Goal: Information Seeking & Learning: Learn about a topic

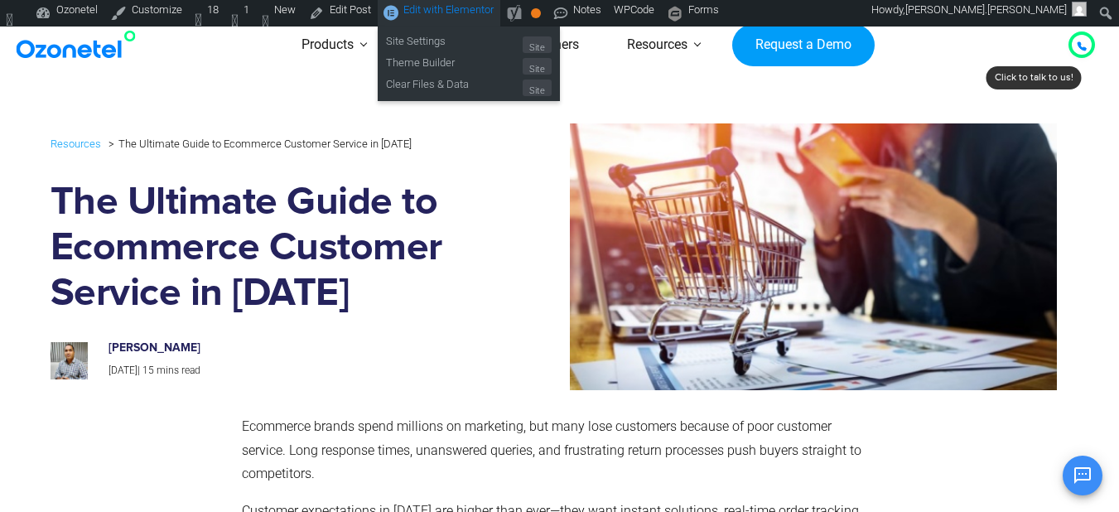
click at [455, 12] on span "Edit with Elementor" at bounding box center [448, 9] width 90 height 12
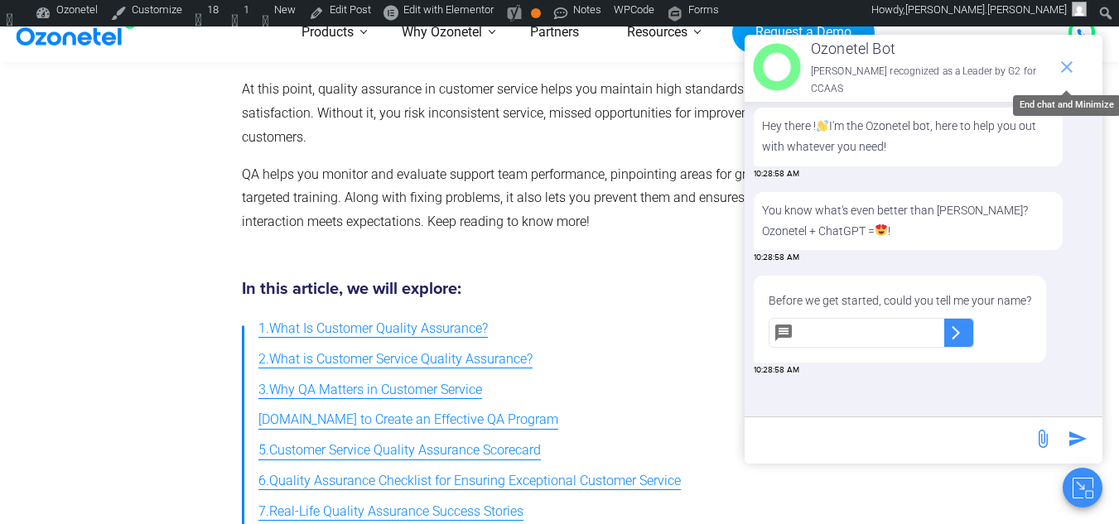
click at [1065, 77] on icon "end chat or minimize" at bounding box center [1067, 67] width 20 height 20
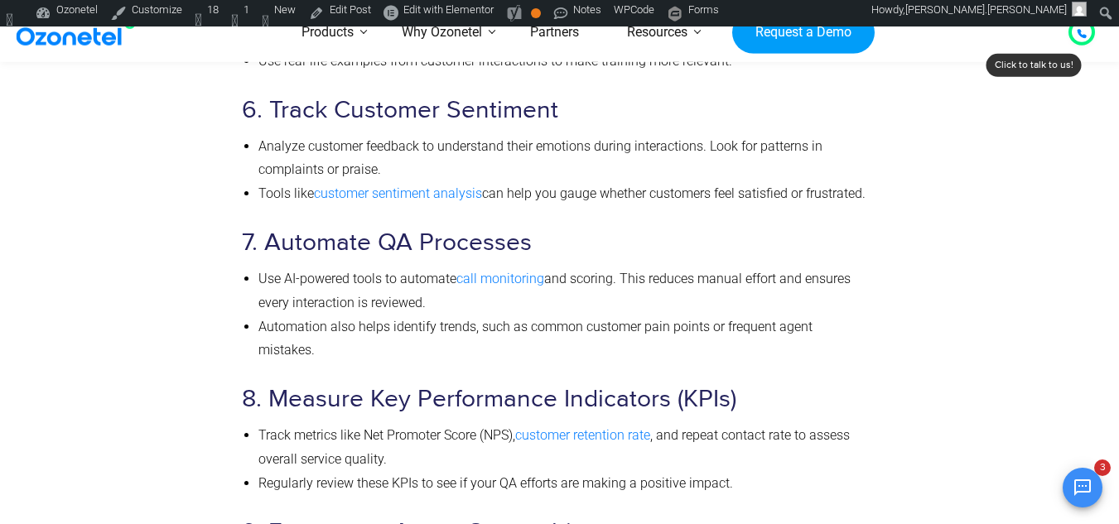
scroll to position [10214, 0]
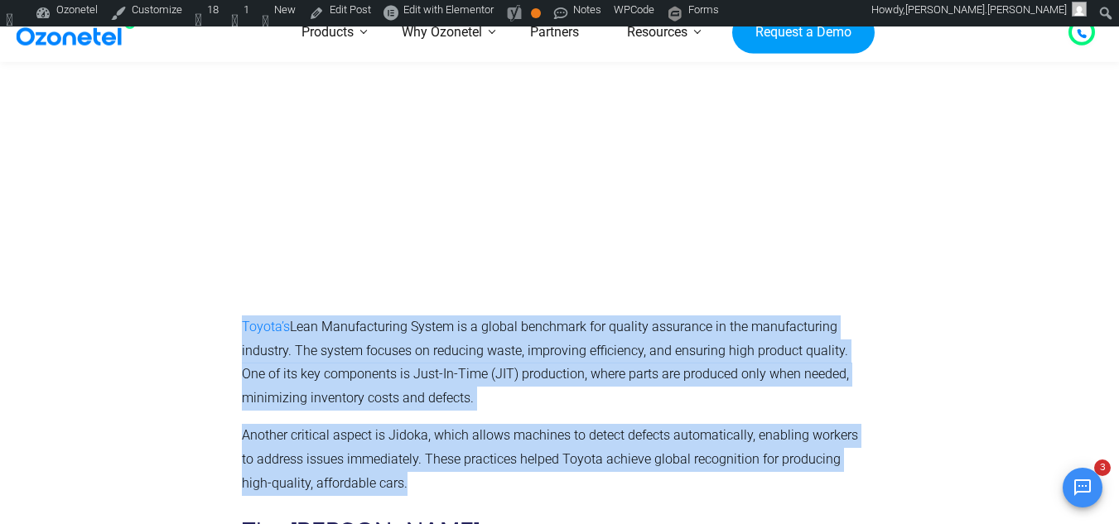
drag, startPoint x: 389, startPoint y: 432, endPoint x: 213, endPoint y: 228, distance: 269.1
copy div "Real-Life Quality Assurance Success Stories When done right, QA can lead to sig…"
click at [426, 428] on p "Another critical aspect is Jidoka, which allows machines to detect defects auto…" at bounding box center [556, 459] width 629 height 71
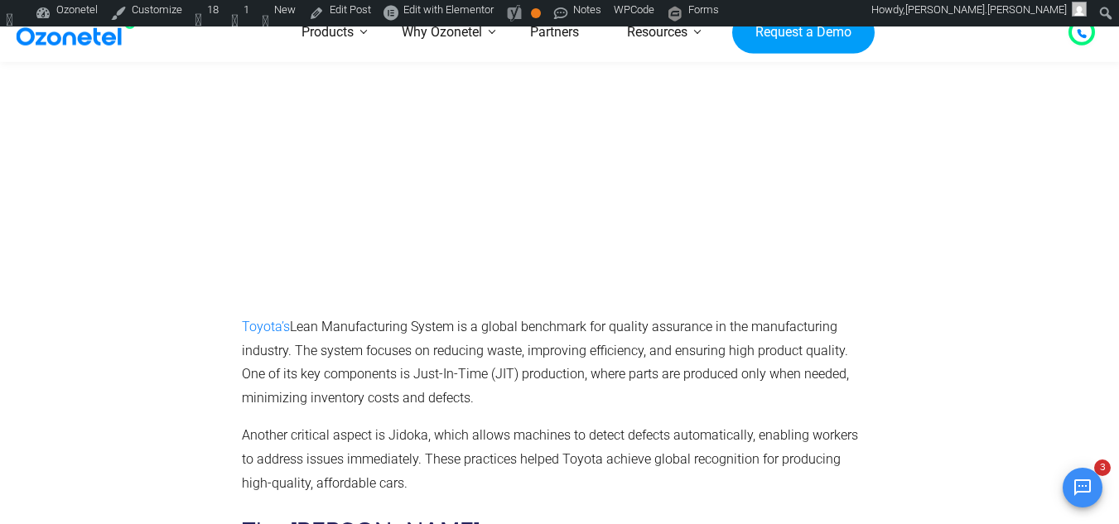
click at [390, 442] on p "Another critical aspect is Jidoka, which allows machines to detect defects auto…" at bounding box center [556, 459] width 629 height 71
click at [345, 433] on p "Another critical aspect is Jidoka, which allows machines to detect defects auto…" at bounding box center [556, 459] width 629 height 71
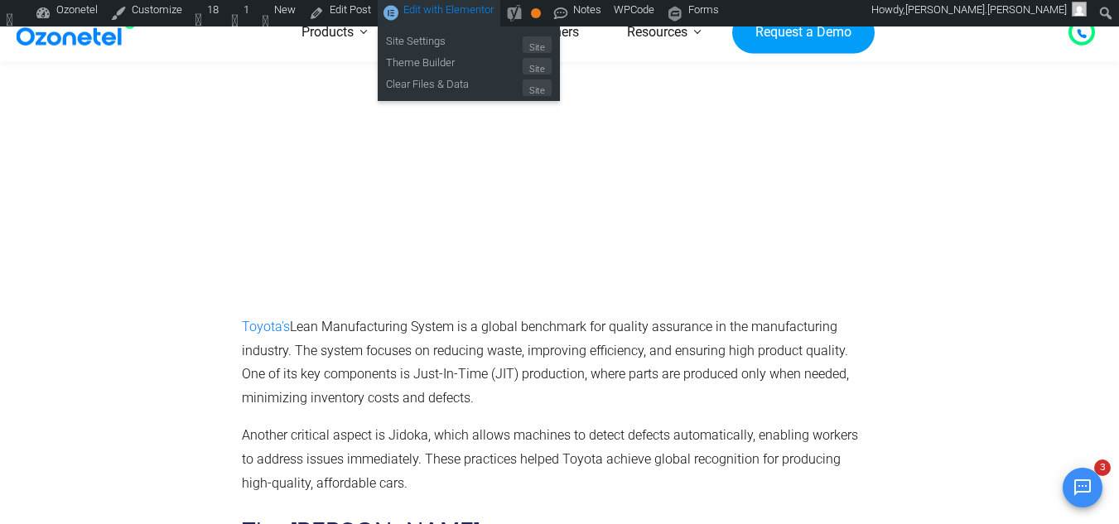
click at [463, 10] on span "Edit with Elementor" at bounding box center [448, 9] width 90 height 12
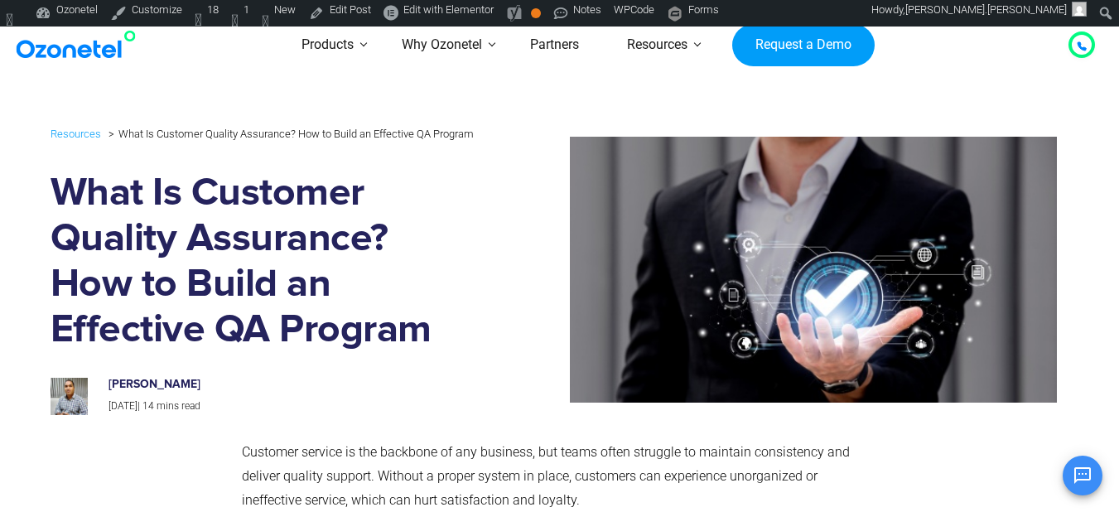
scroll to position [524, 0]
